Goal: Information Seeking & Learning: Learn about a topic

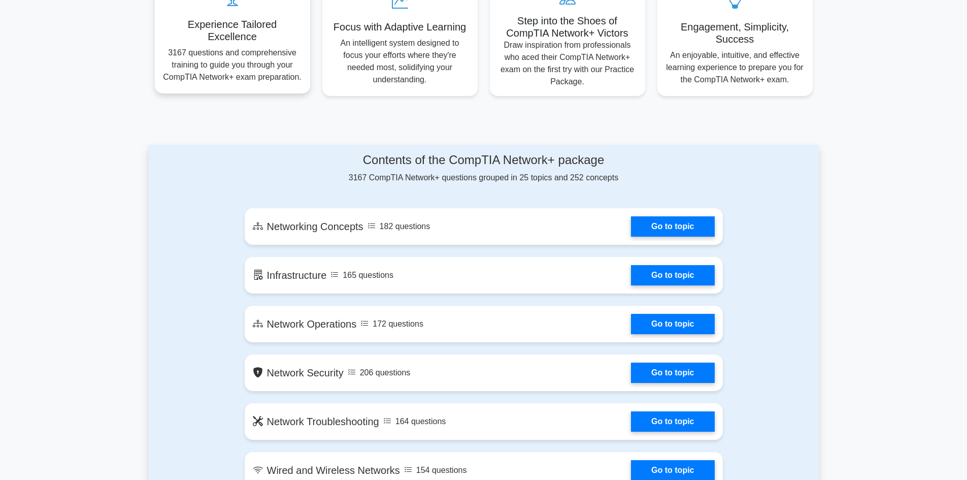
scroll to position [457, 0]
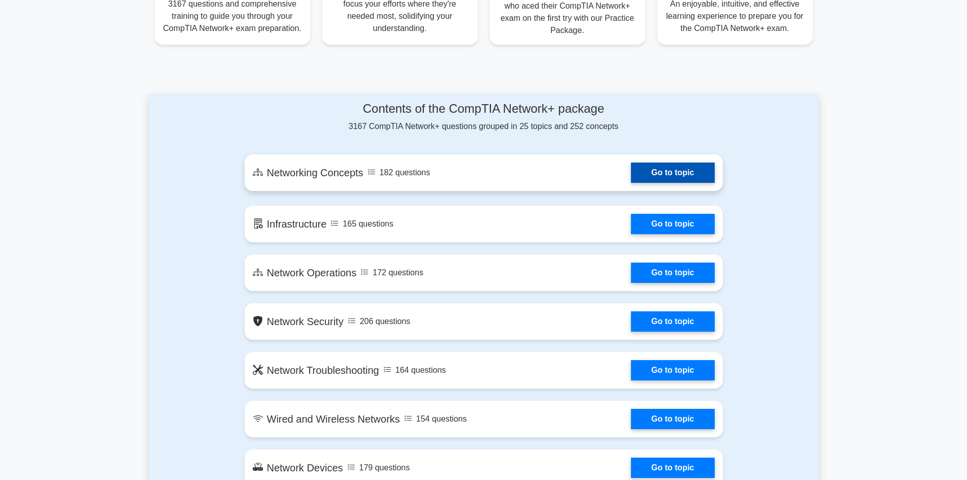
click at [631, 181] on link "Go to topic" at bounding box center [672, 172] width 83 height 20
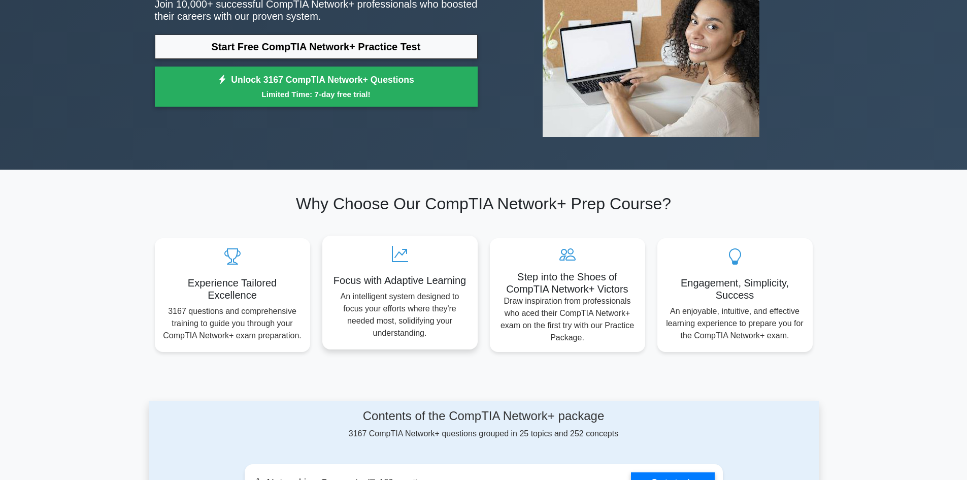
scroll to position [0, 0]
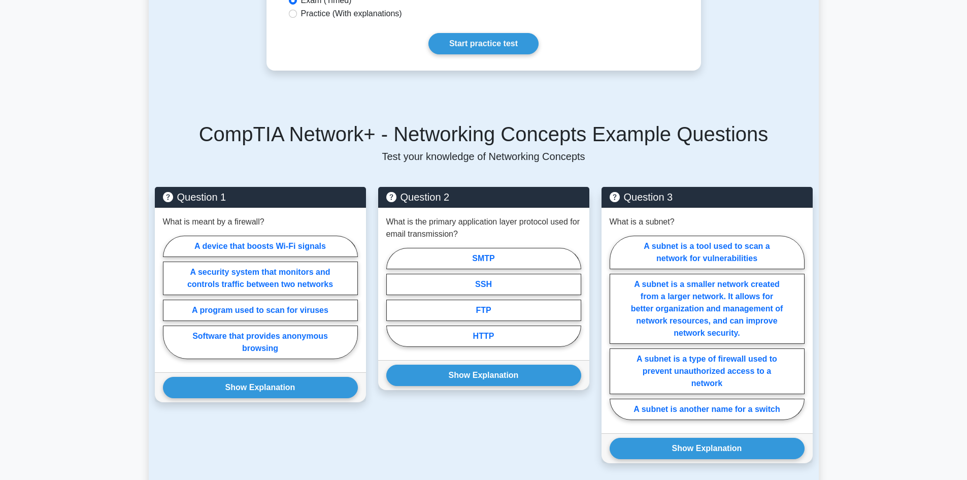
scroll to position [558, 0]
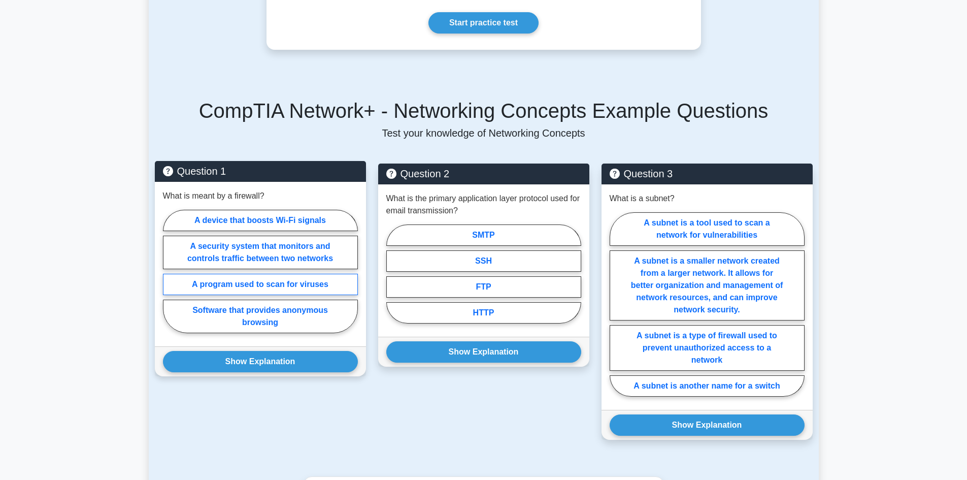
click at [253, 274] on label "A program used to scan for viruses" at bounding box center [260, 284] width 195 height 21
click at [170, 273] on input "A program used to scan for viruses" at bounding box center [166, 274] width 7 height 7
radio input "true"
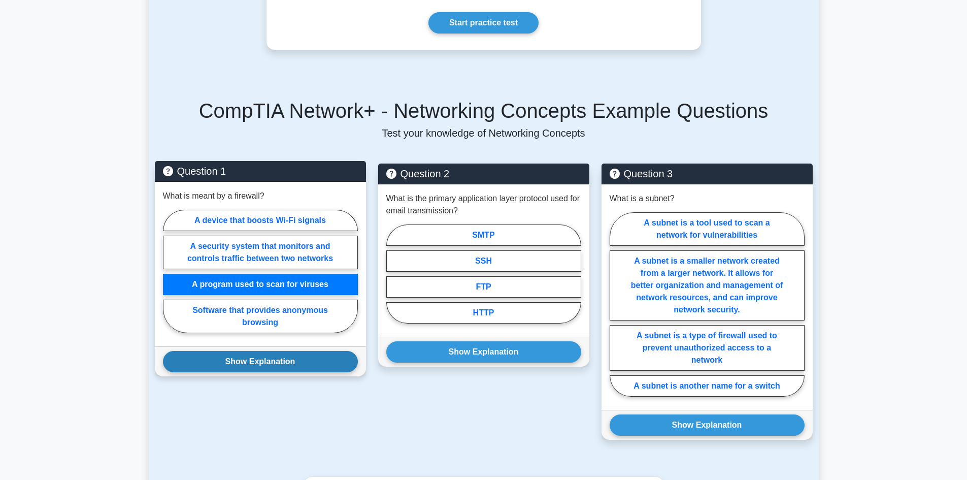
click at [318, 351] on button "Show Explanation" at bounding box center [260, 361] width 195 height 21
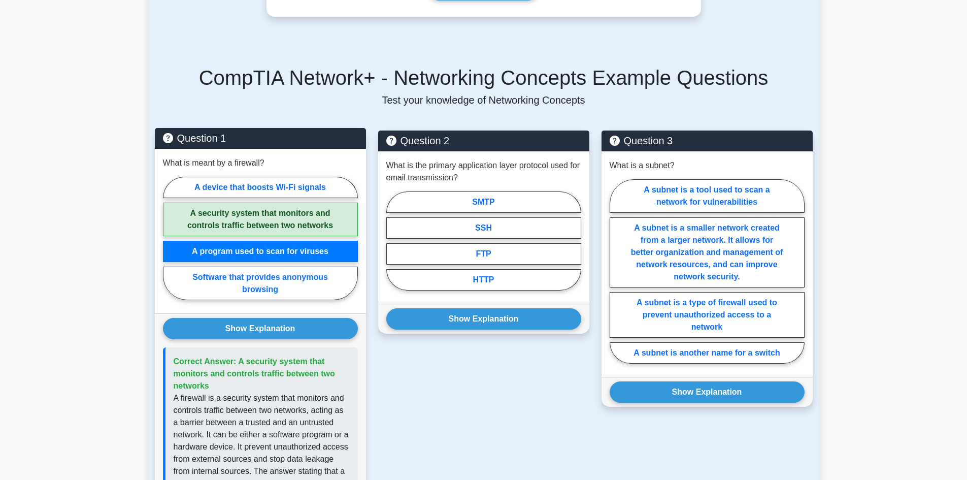
scroll to position [609, 0]
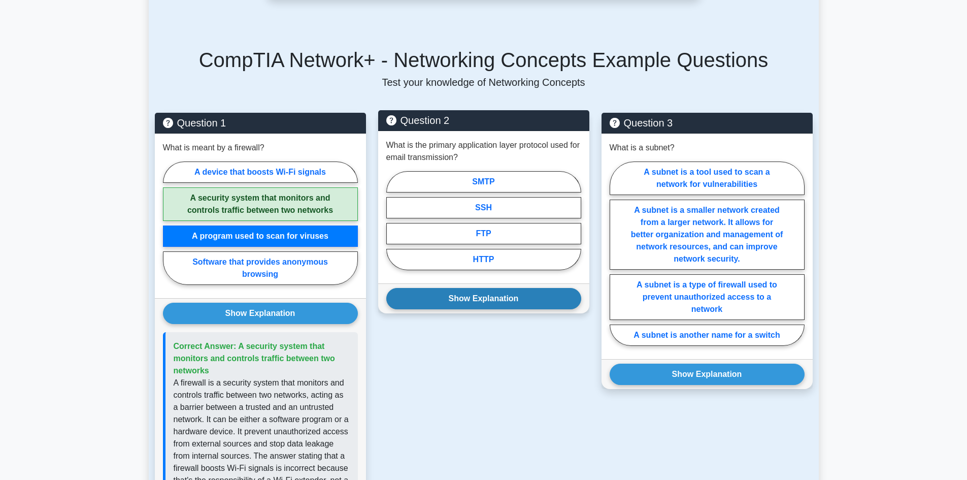
click at [474, 292] on button "Show Explanation" at bounding box center [483, 298] width 195 height 21
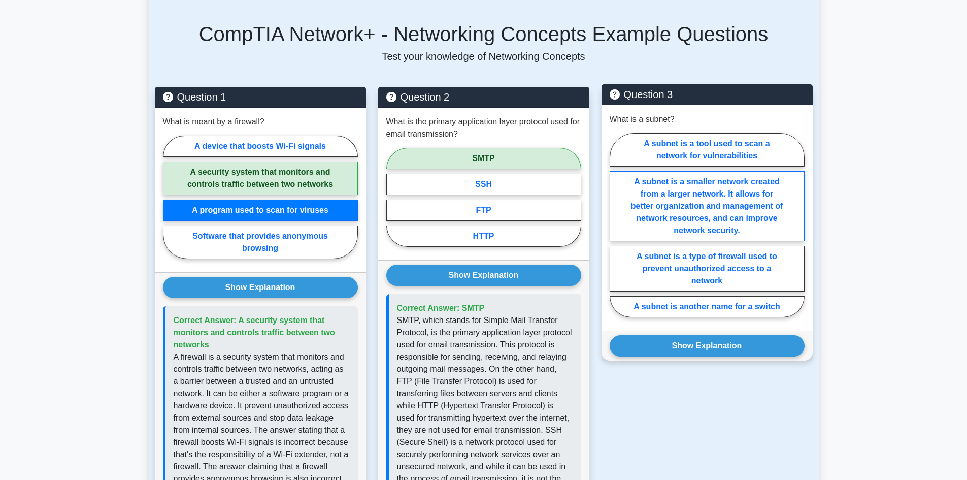
scroll to position [660, 0]
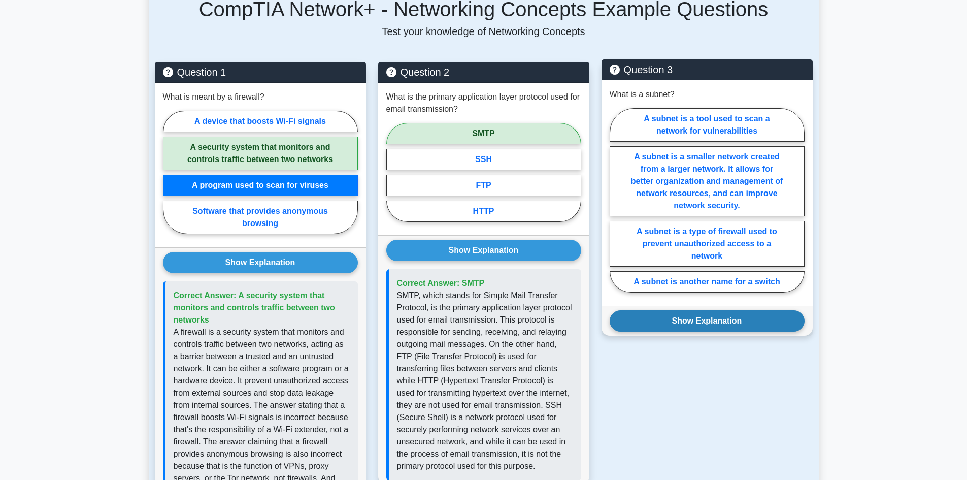
click at [725, 310] on button "Show Explanation" at bounding box center [707, 320] width 195 height 21
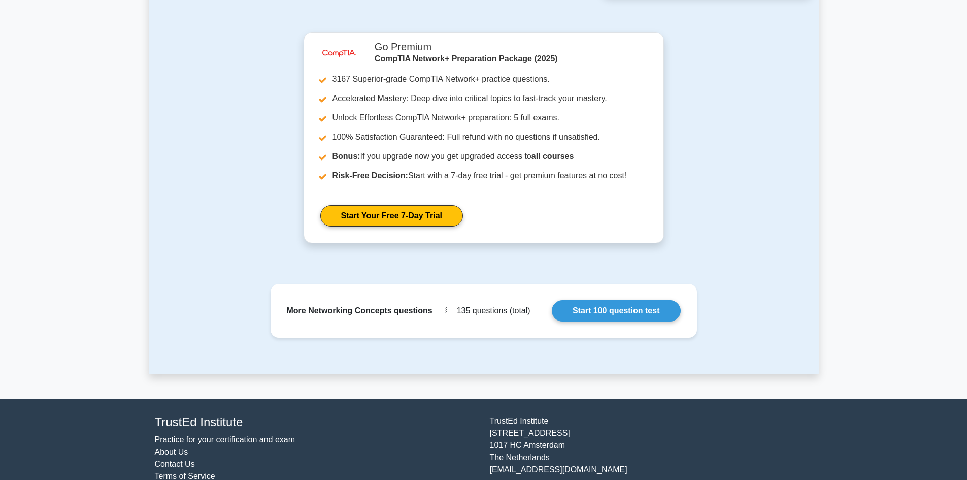
scroll to position [1387, 0]
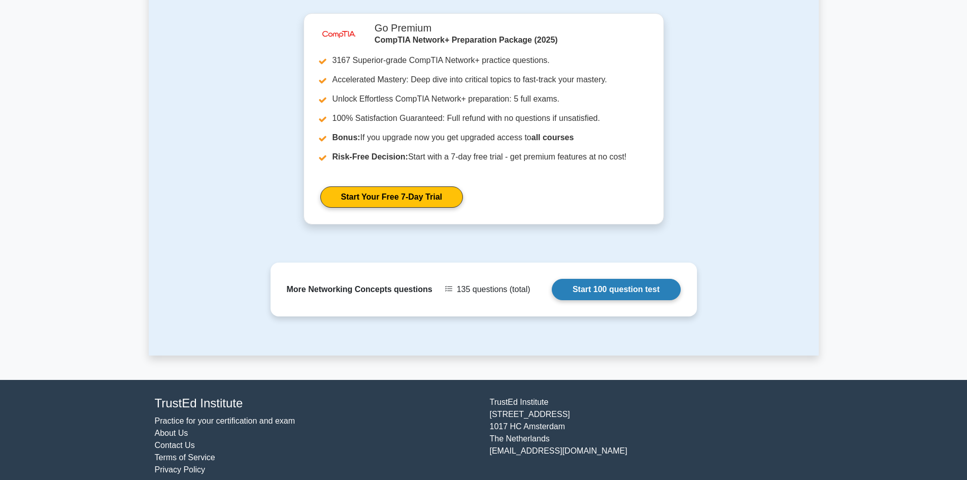
click at [630, 279] on link "Start 100 question test" at bounding box center [616, 289] width 129 height 21
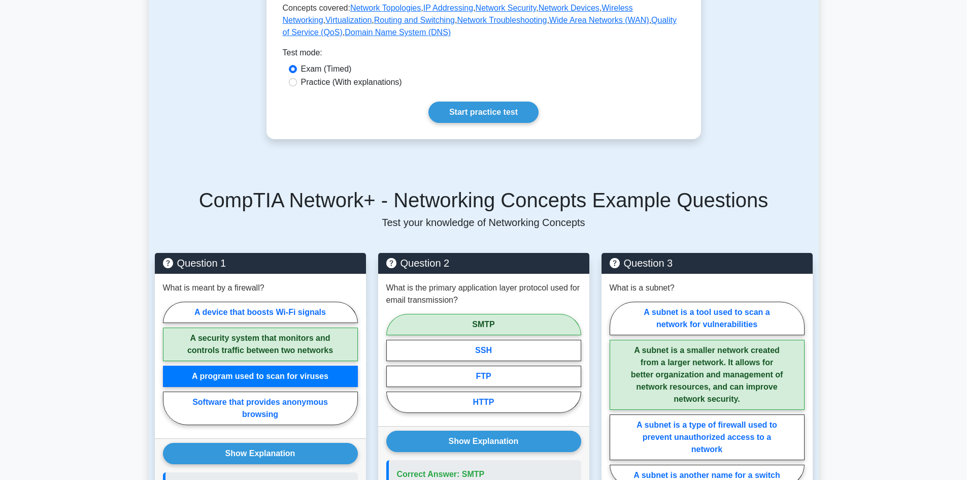
scroll to position [473, 0]
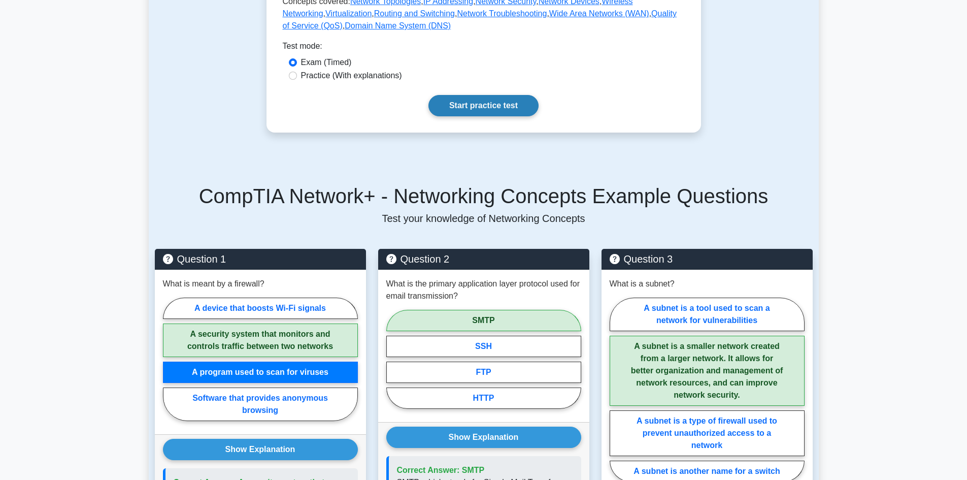
click at [479, 95] on link "Start practice test" at bounding box center [484, 105] width 110 height 21
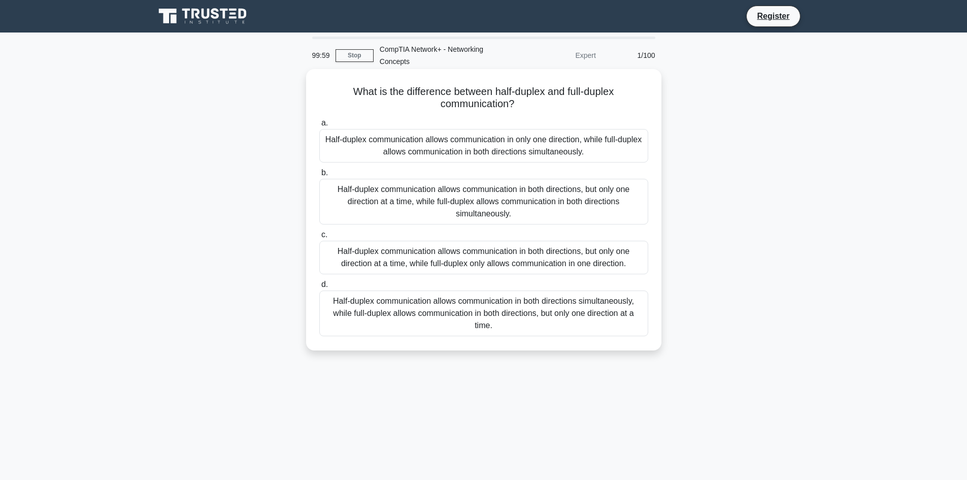
click at [444, 139] on div "Half-duplex communication allows communication in only one direction, while ful…" at bounding box center [483, 146] width 329 height 34
click at [319, 126] on input "a. Half-duplex communication allows communication in only one direction, while …" at bounding box center [319, 123] width 0 height 7
